Goal: Check status: Check status

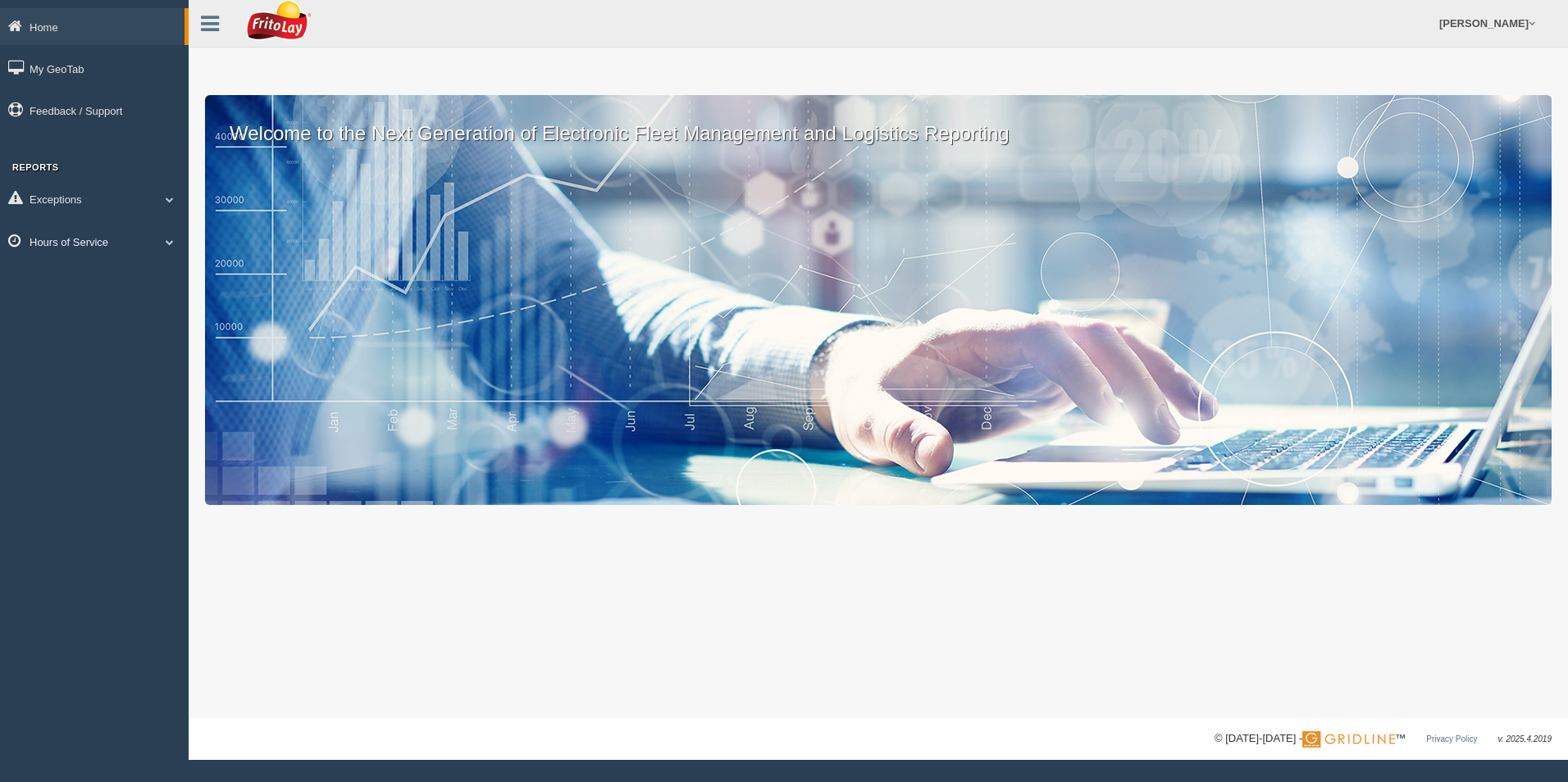
click at [123, 249] on link "Hours of Service" at bounding box center [94, 241] width 189 height 37
click at [104, 278] on link "HOS Explanation Reports" at bounding box center [107, 280] width 155 height 30
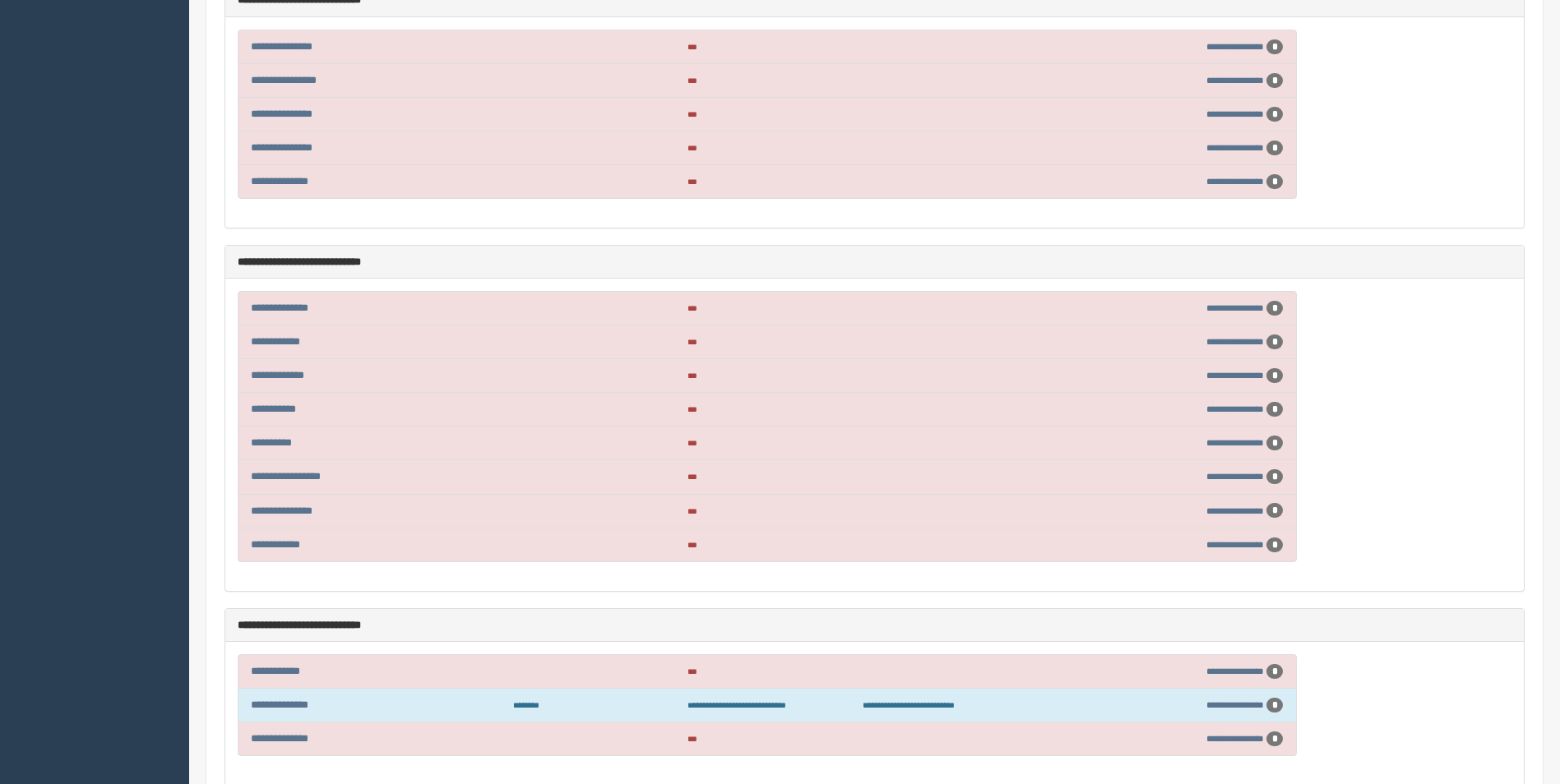
scroll to position [3086, 0]
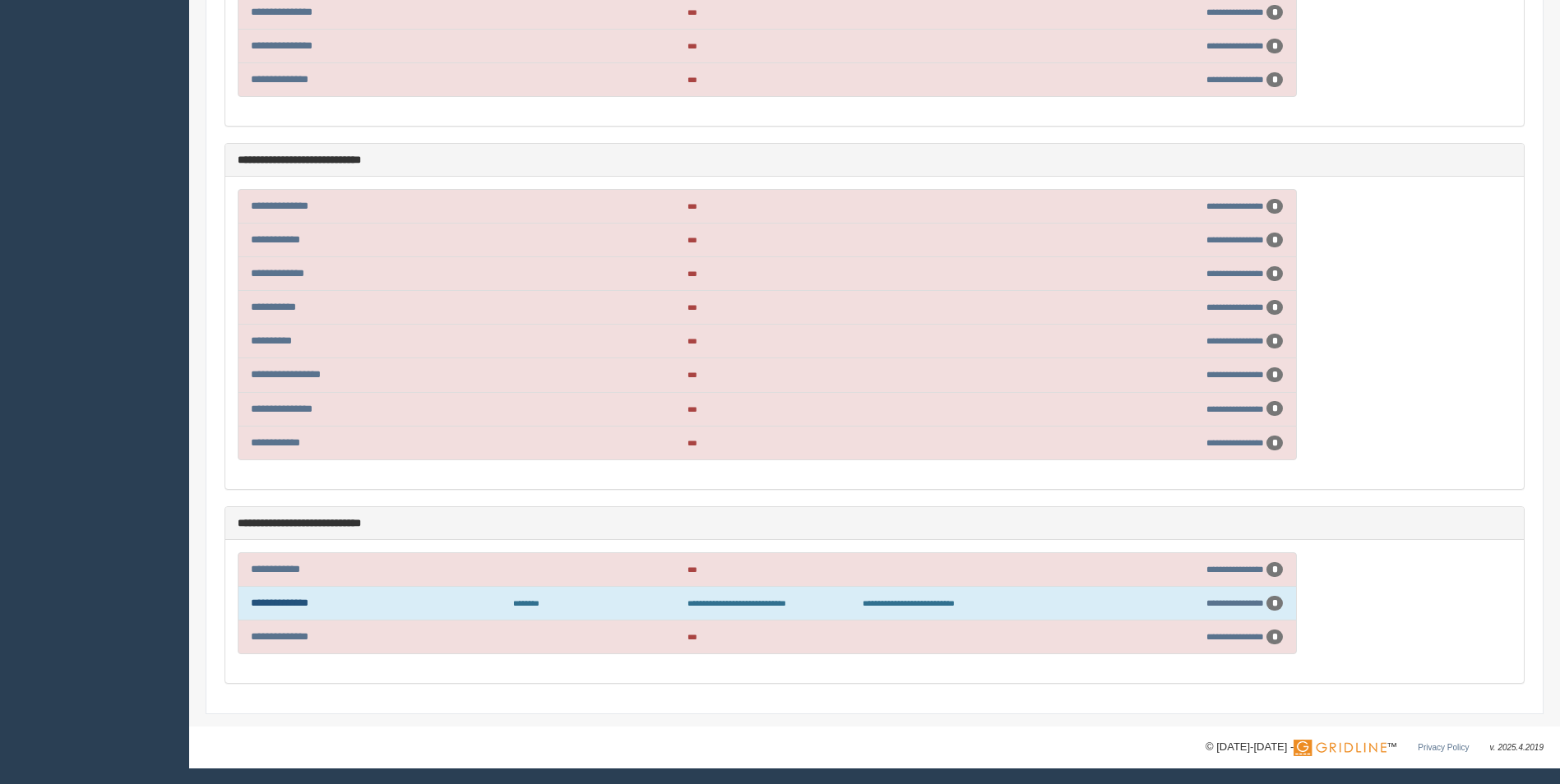
click at [304, 600] on link "**********" at bounding box center [279, 603] width 57 height 11
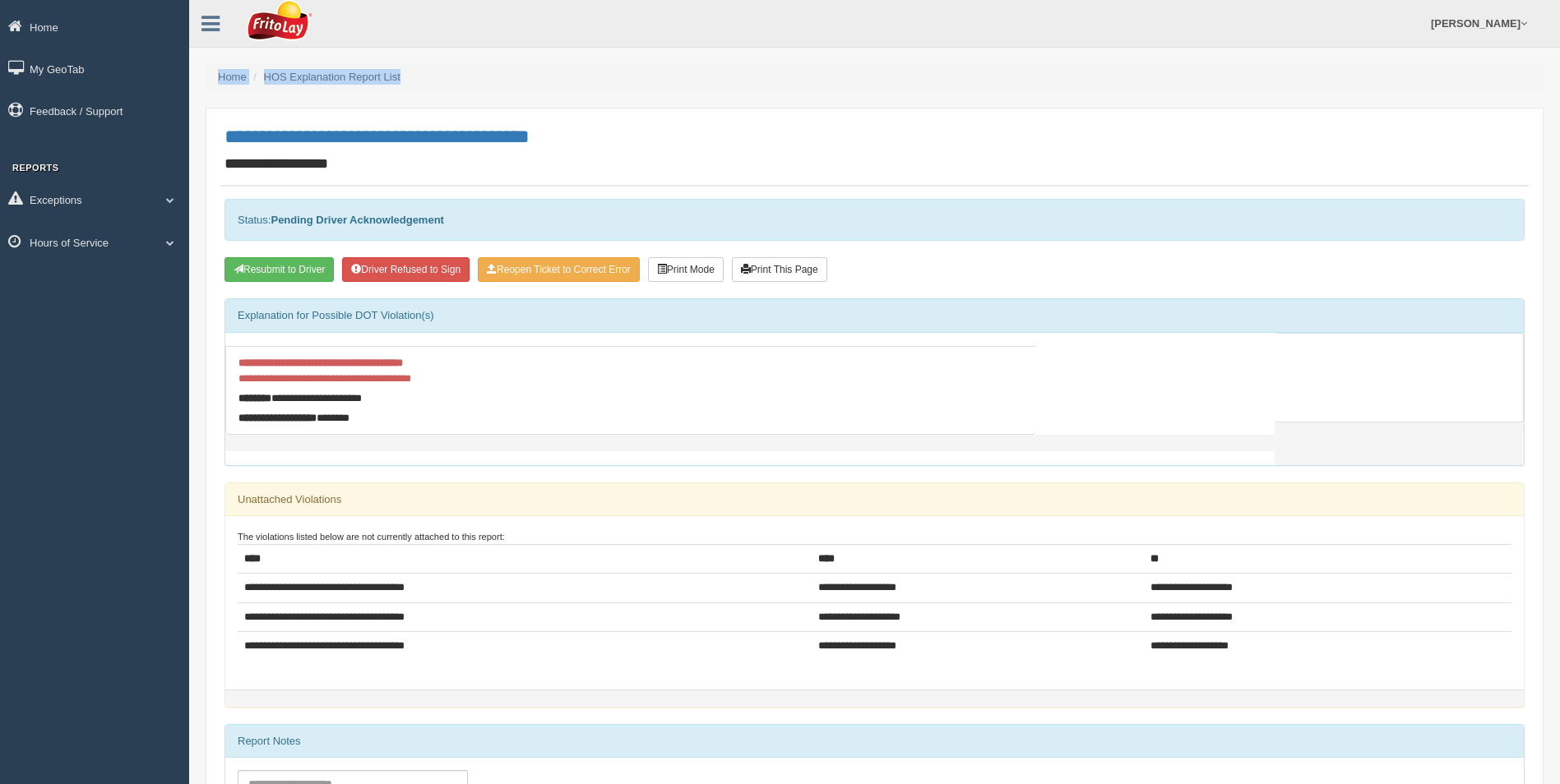
drag, startPoint x: 983, startPoint y: 47, endPoint x: 970, endPoint y: 58, distance: 17.0
click at [970, 58] on div "Home My GeoTab Feedback / Support Reports Exceptions Critical Engine Events Cri…" at bounding box center [780, 604] width 1560 height 1208
drag, startPoint x: 970, startPoint y: 58, endPoint x: 960, endPoint y: 71, distance: 16.4
click at [964, 67] on ol "Home HOS Explanation Report List" at bounding box center [874, 76] width 1337 height 29
drag, startPoint x: 950, startPoint y: 83, endPoint x: 939, endPoint y: 91, distance: 13.6
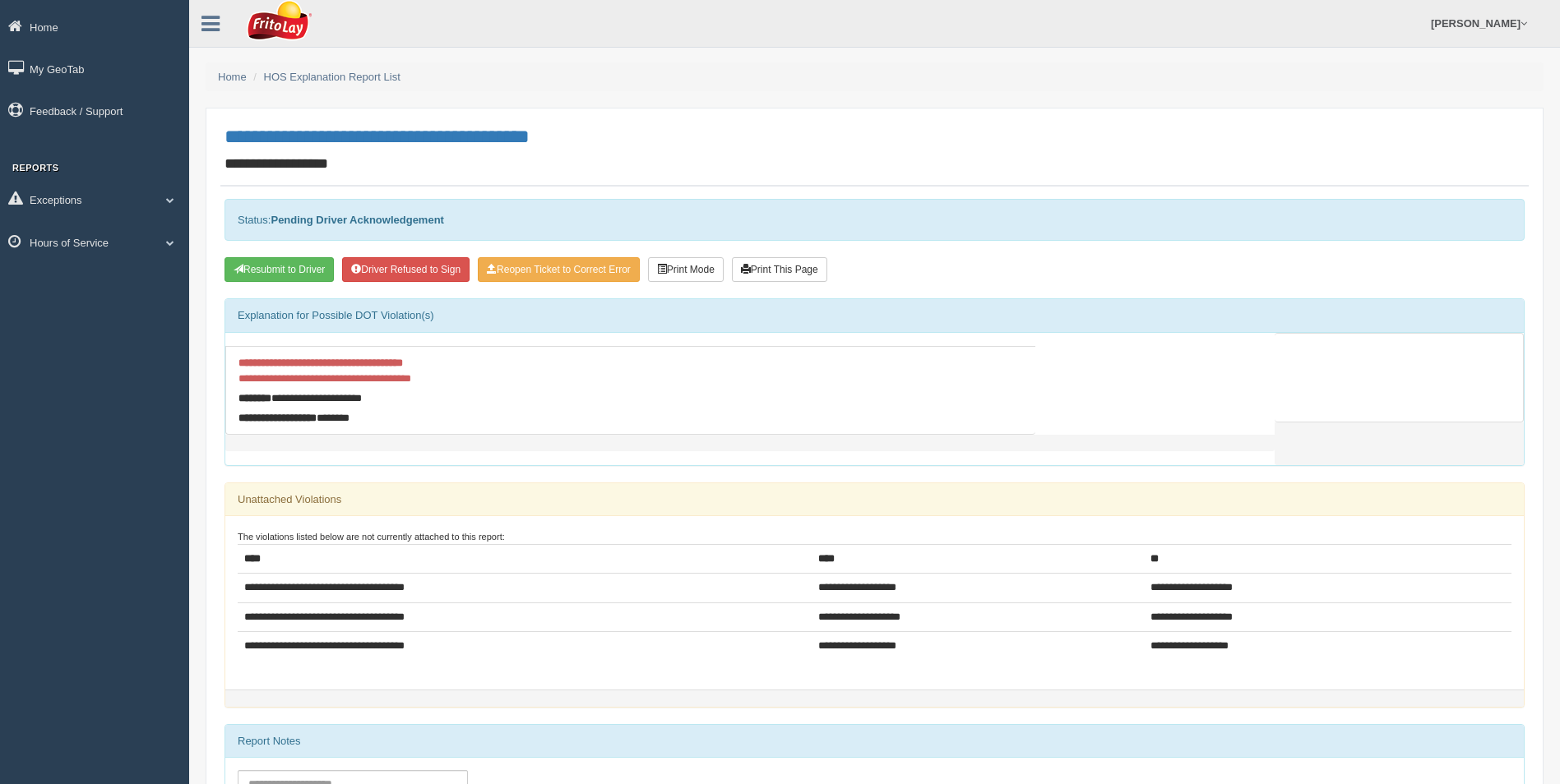
click at [945, 89] on ol "Home HOS Explanation Report List" at bounding box center [874, 76] width 1337 height 29
click at [939, 91] on ol "Home HOS Explanation Report List" at bounding box center [874, 76] width 1337 height 29
click at [939, 90] on ol "Home HOS Explanation Report List" at bounding box center [874, 76] width 1337 height 29
drag, startPoint x: 954, startPoint y: 74, endPoint x: 955, endPoint y: 82, distance: 8.1
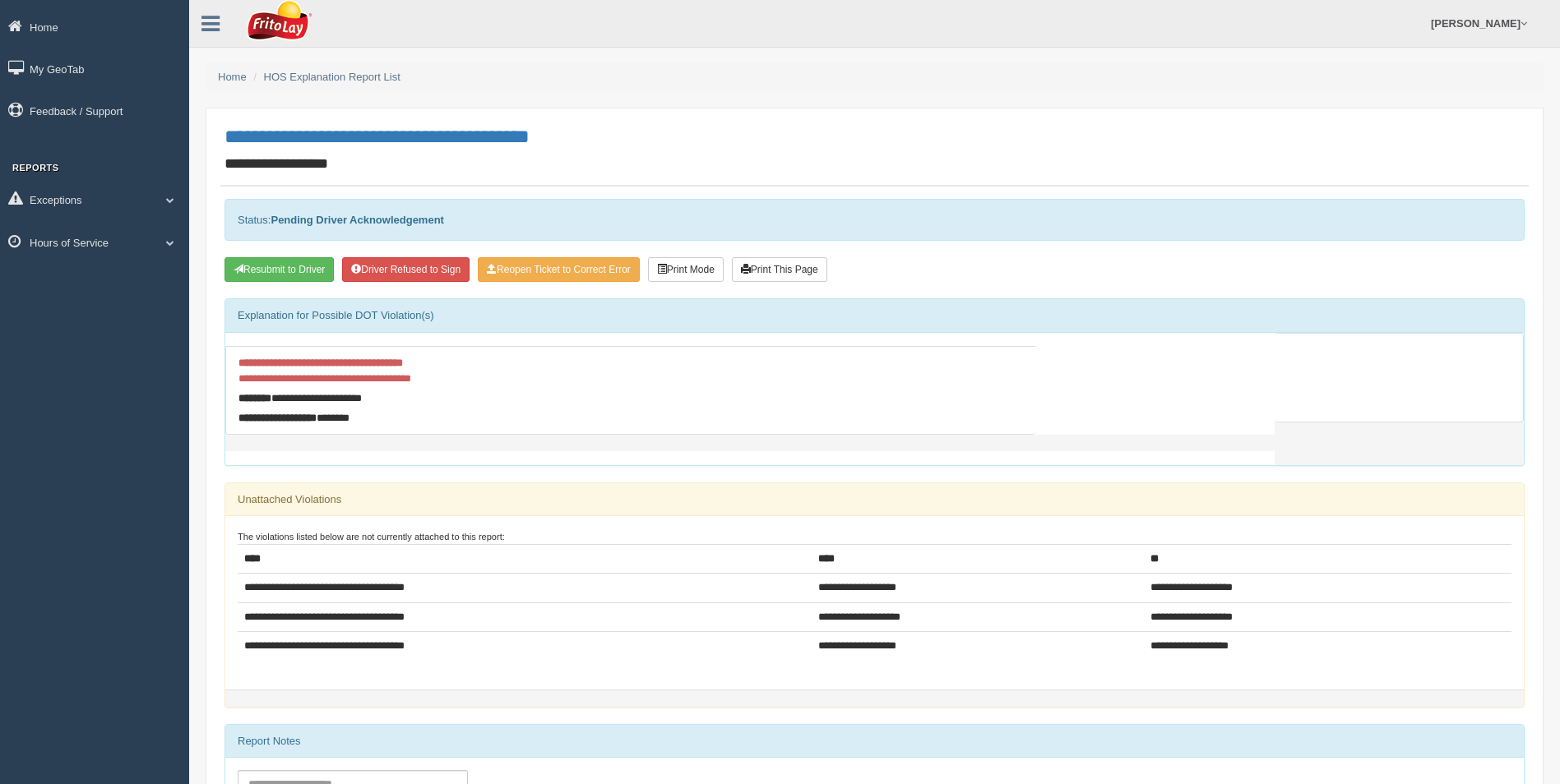
click at [955, 82] on ol "Home HOS Explanation Report List" at bounding box center [874, 76] width 1337 height 29
